Goal: Find specific page/section

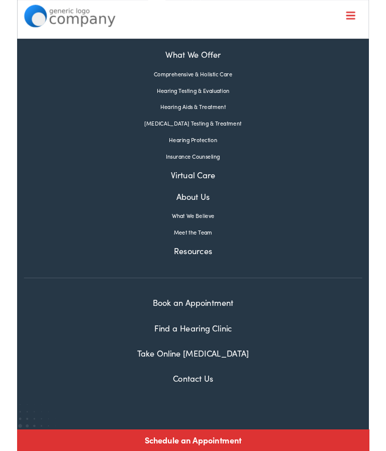
scroll to position [92, 0]
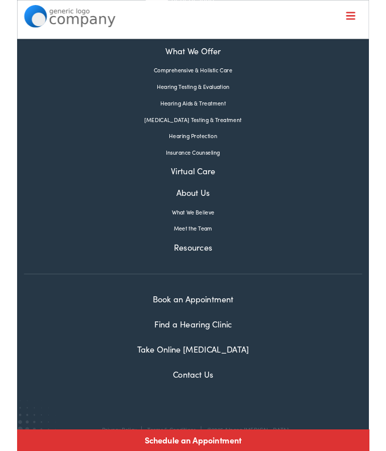
click at [203, 252] on link "Meet the Team" at bounding box center [193, 250] width 370 height 9
